Goal: Task Accomplishment & Management: Use online tool/utility

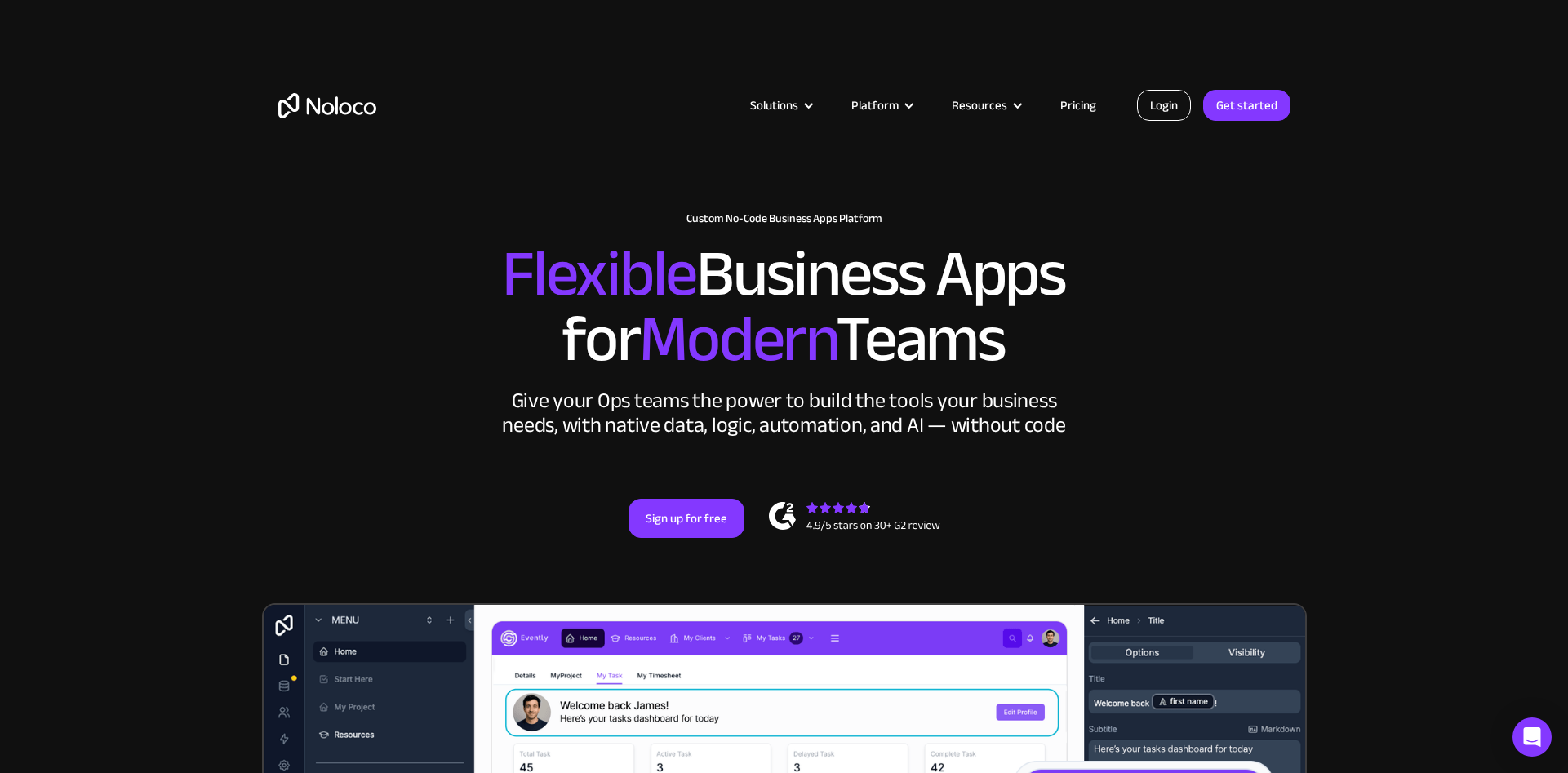
click at [1154, 113] on link "Login" at bounding box center [1164, 105] width 54 height 31
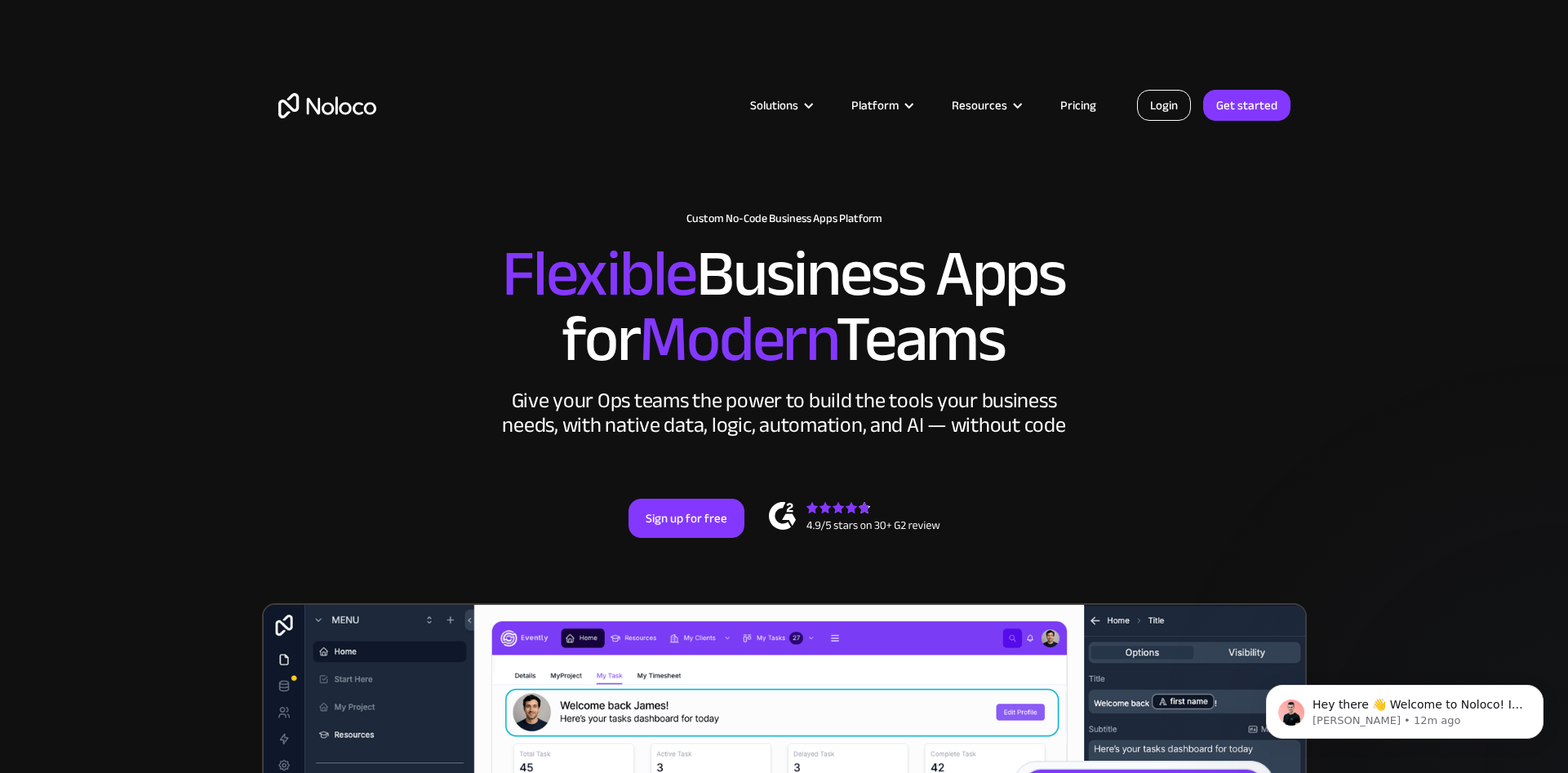
click at [1156, 101] on link "Login" at bounding box center [1164, 105] width 54 height 31
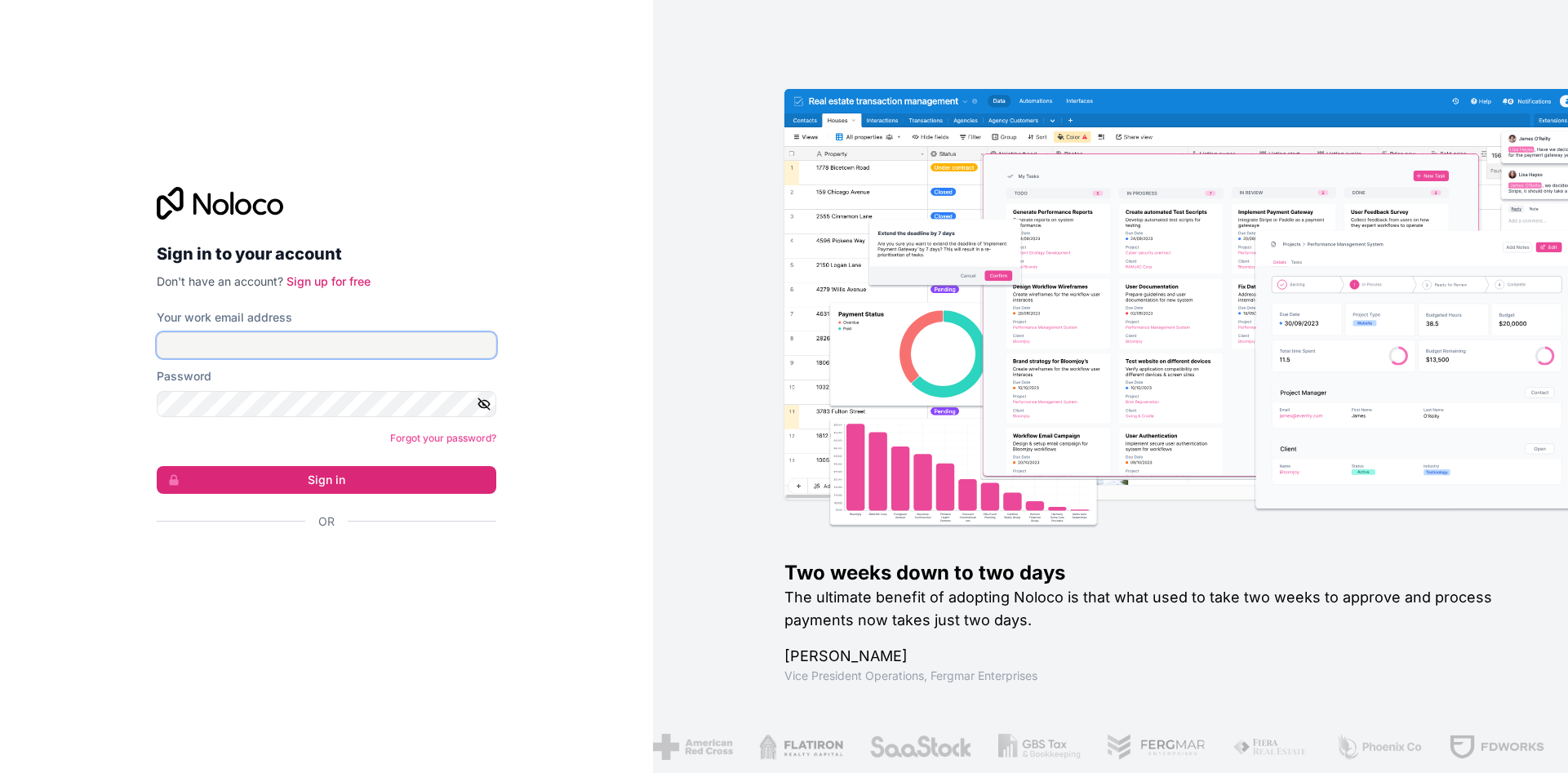
type input "jortijn@hellogekko.nl"
click at [157, 466] on button "Sign in" at bounding box center [326, 480] width 339 height 28
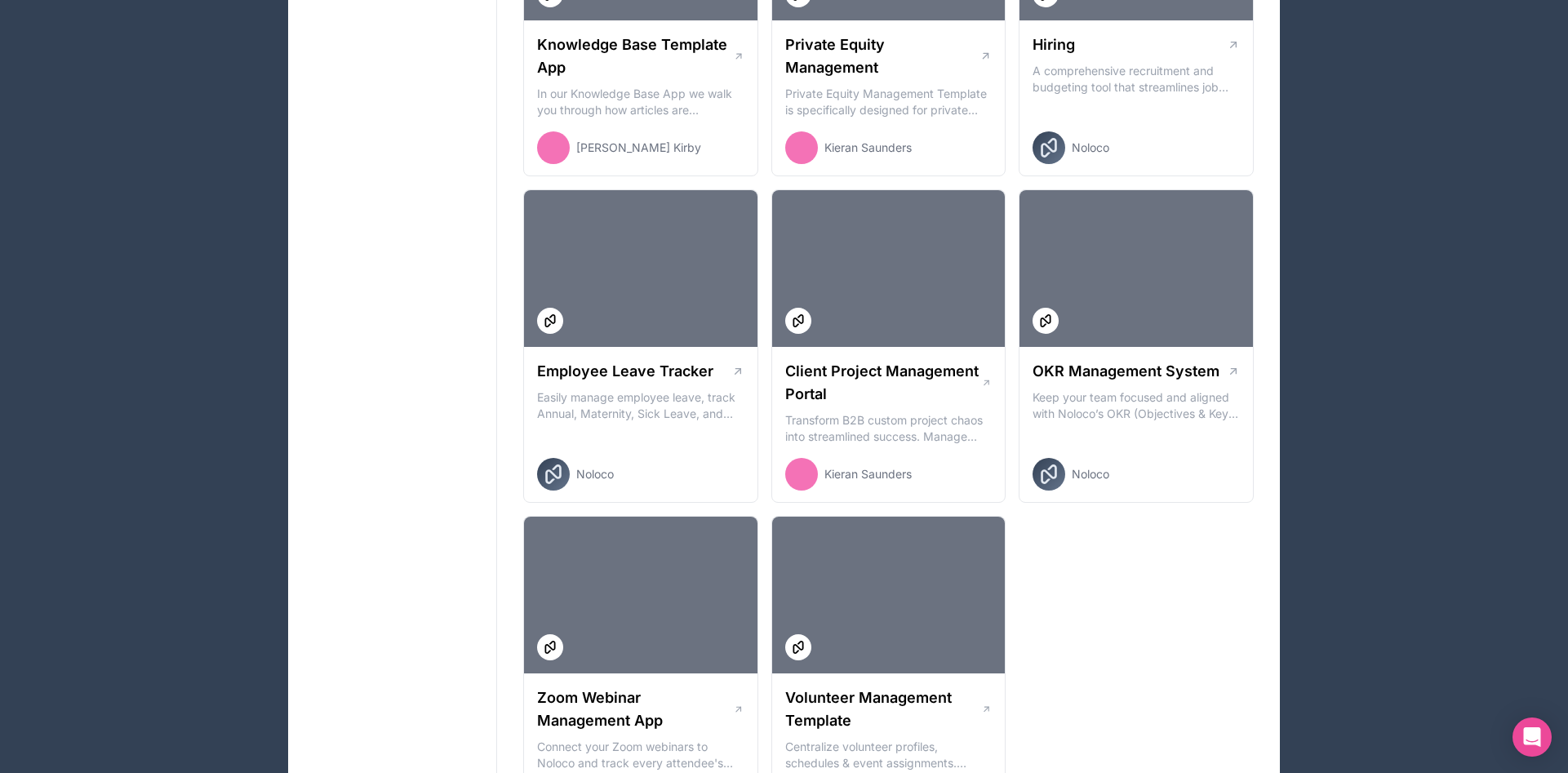
scroll to position [2241, 0]
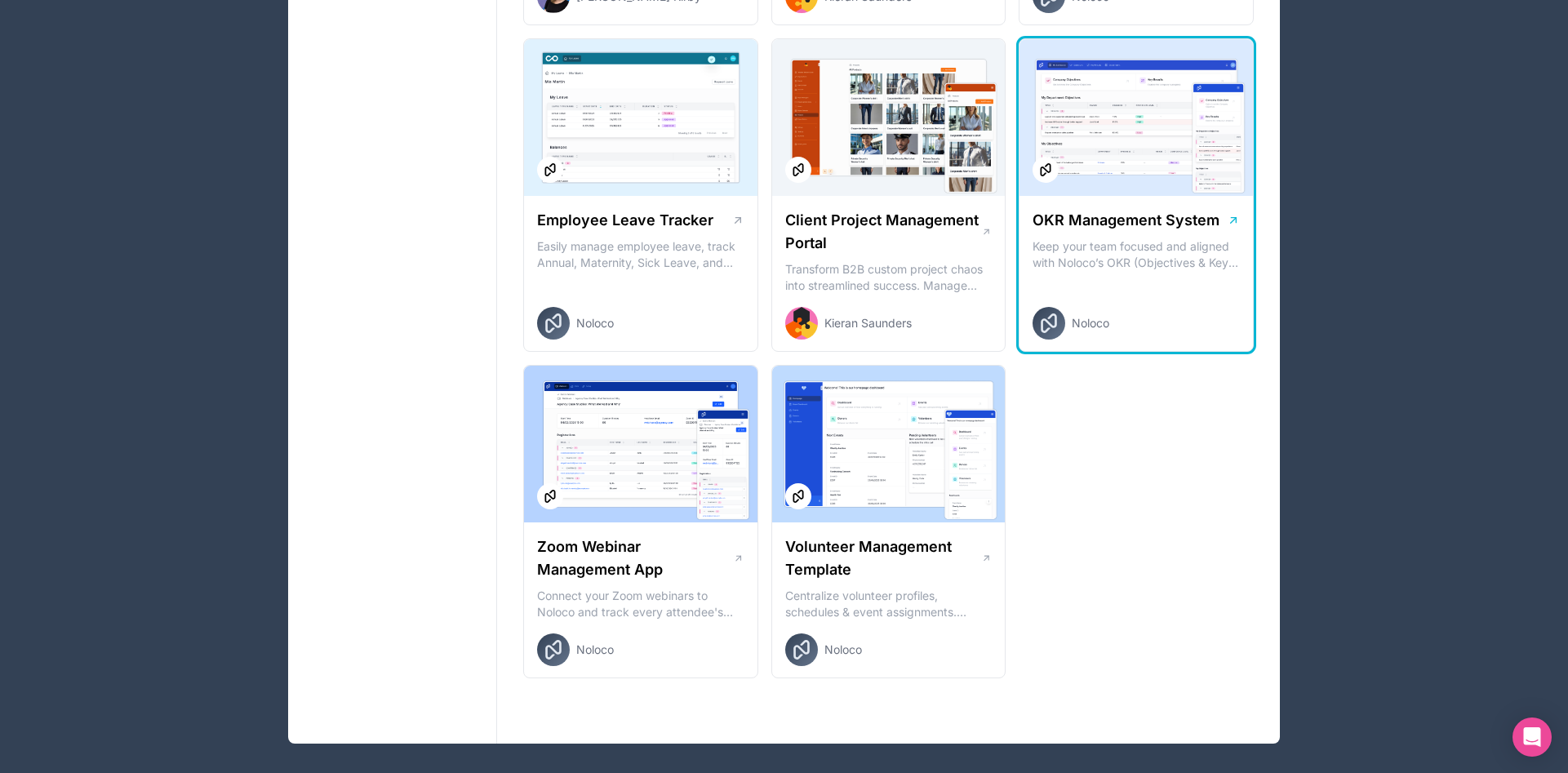
click at [1163, 191] on div at bounding box center [1136, 118] width 234 height 157
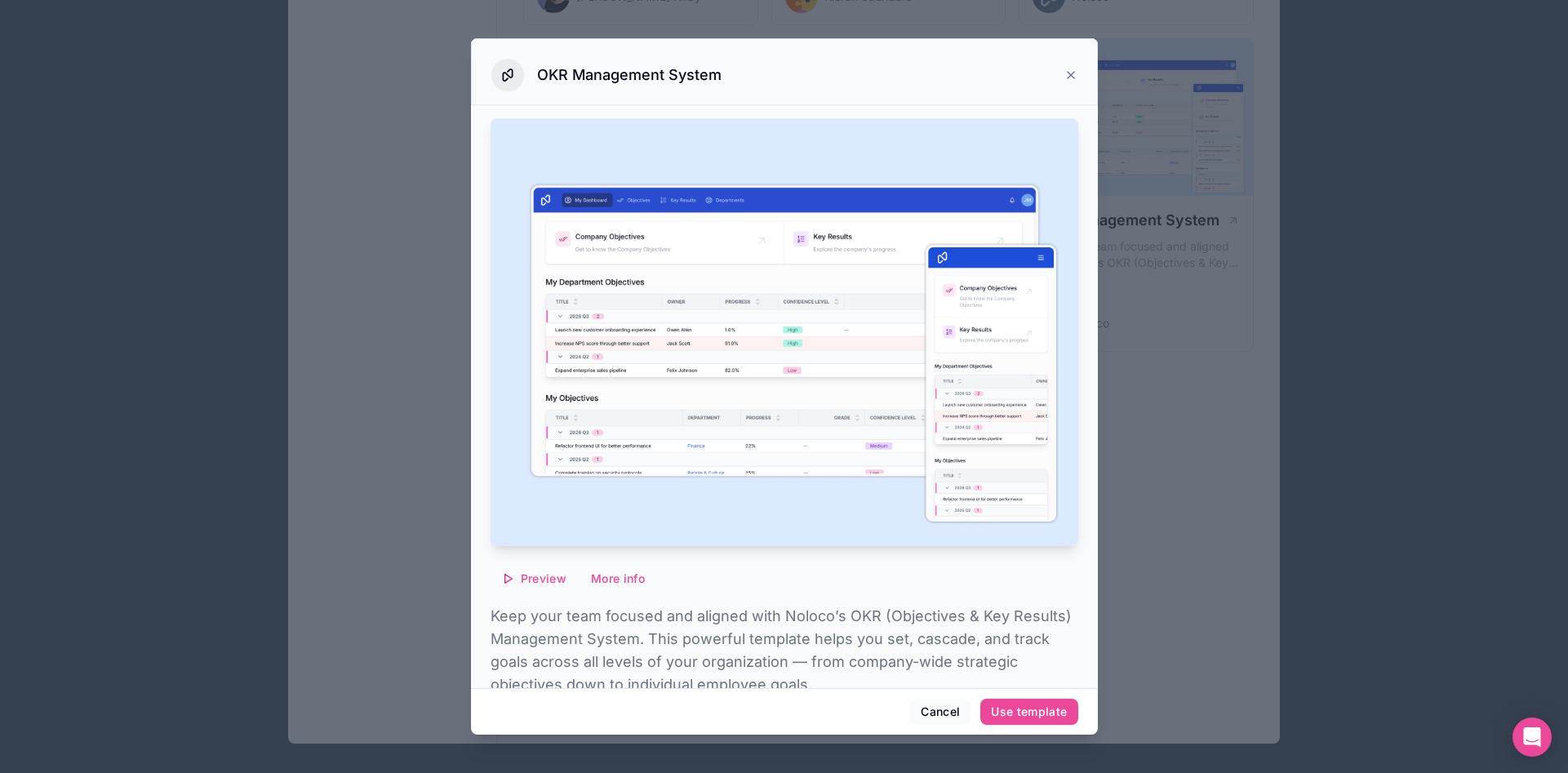
scroll to position [73, 0]
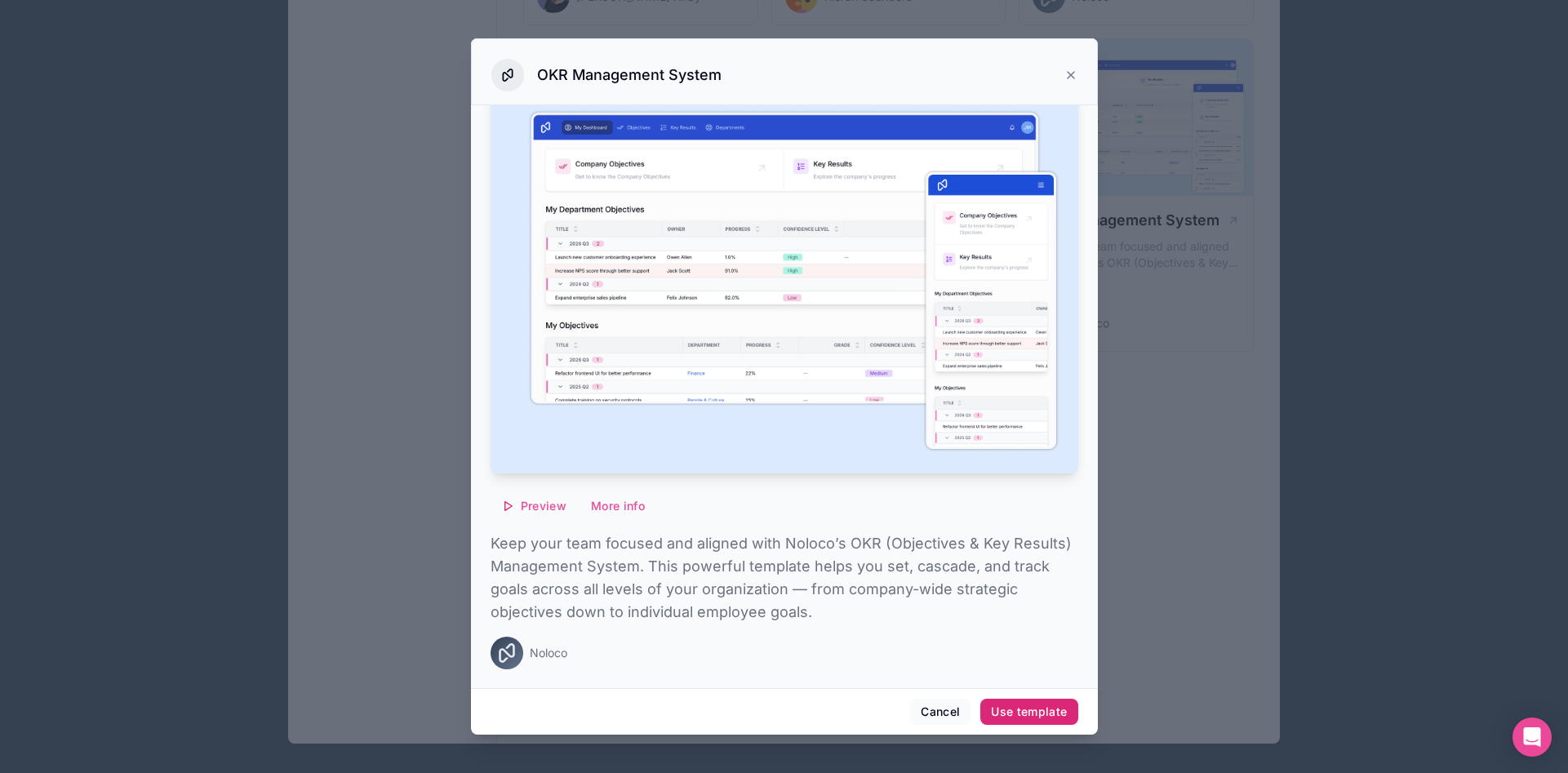
click at [996, 708] on div "Use template" at bounding box center [1028, 712] width 76 height 15
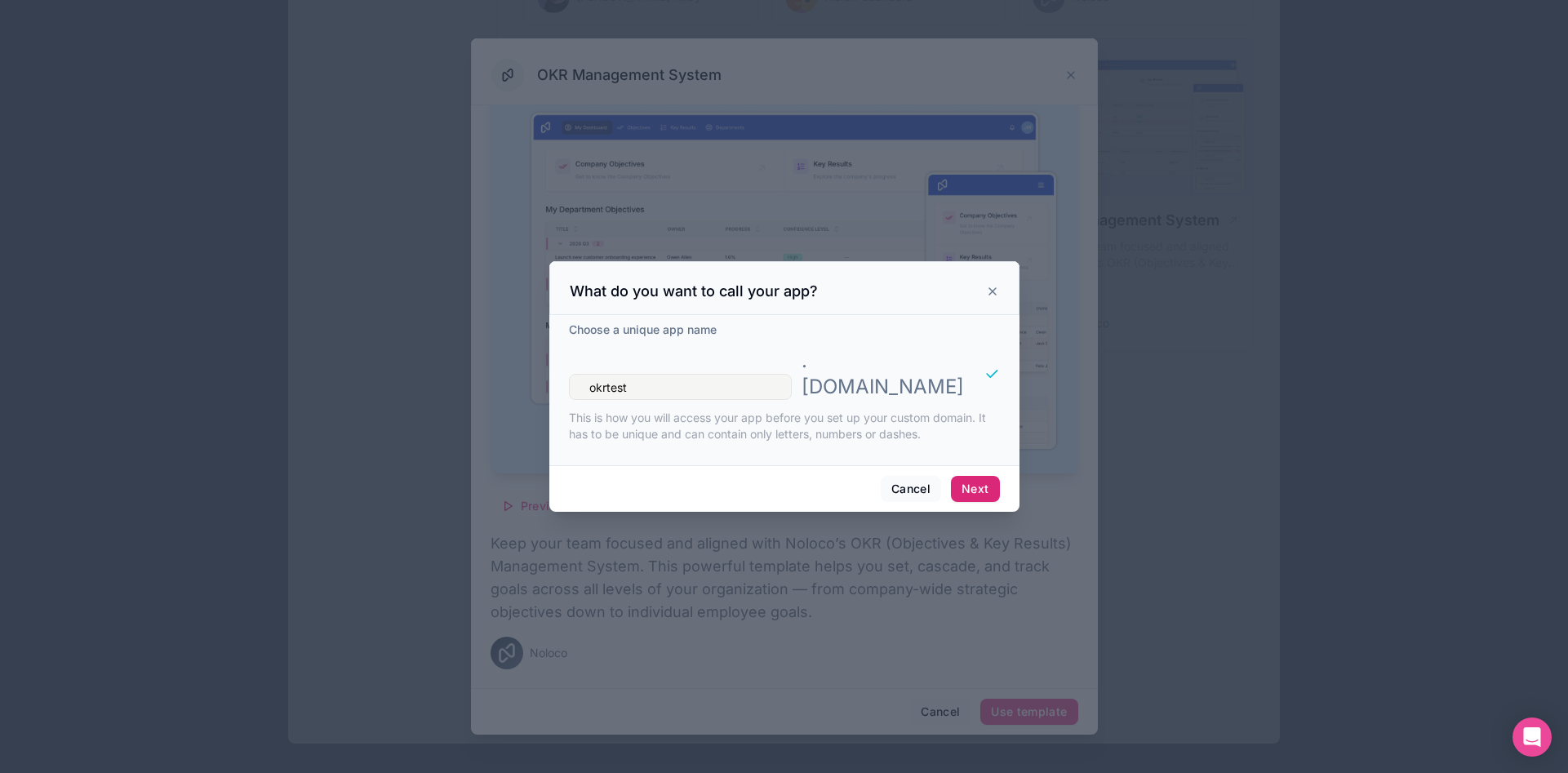
type input "okrtest"
click at [973, 476] on button "Next" at bounding box center [974, 489] width 48 height 26
